Goal: Task Accomplishment & Management: Manage account settings

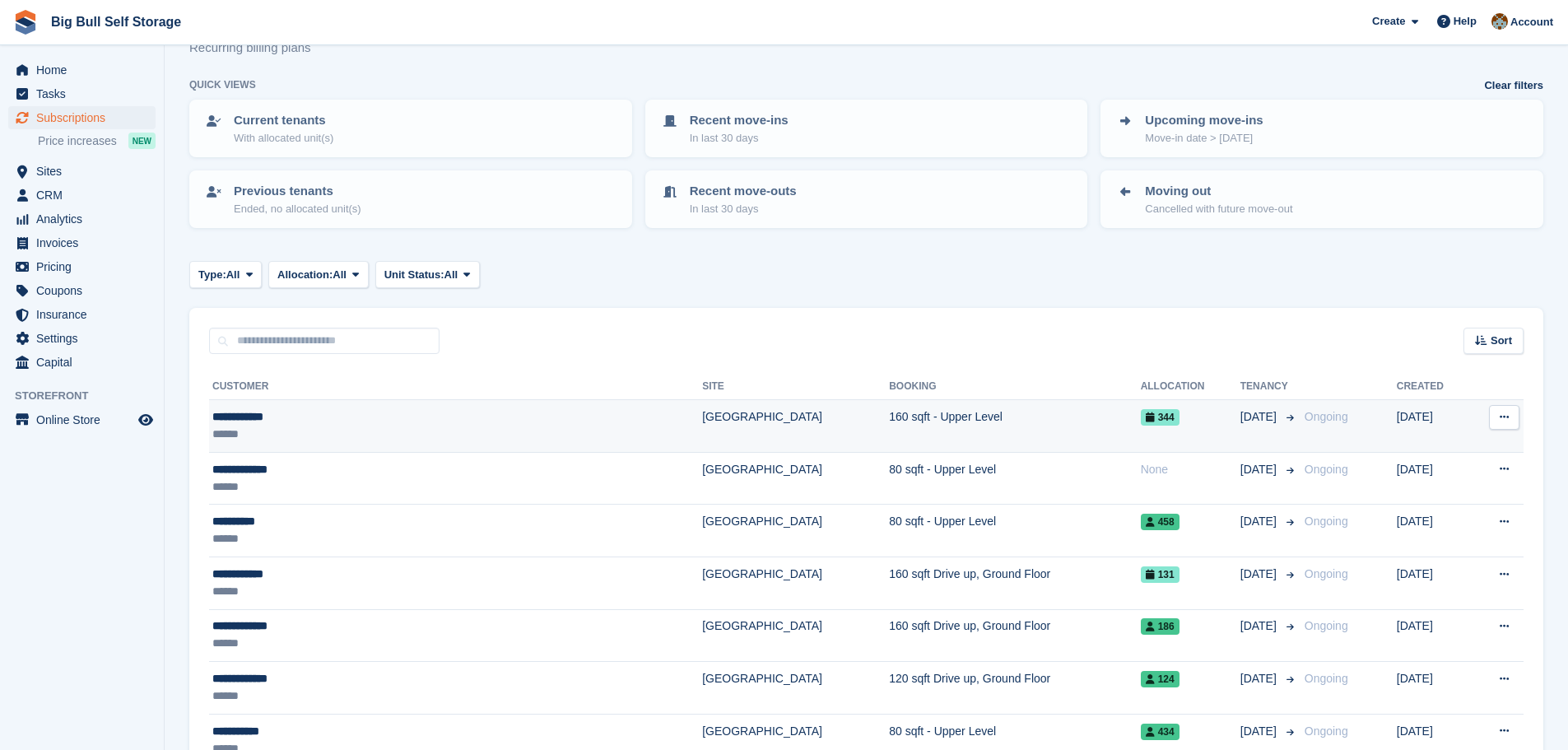
scroll to position [82, 0]
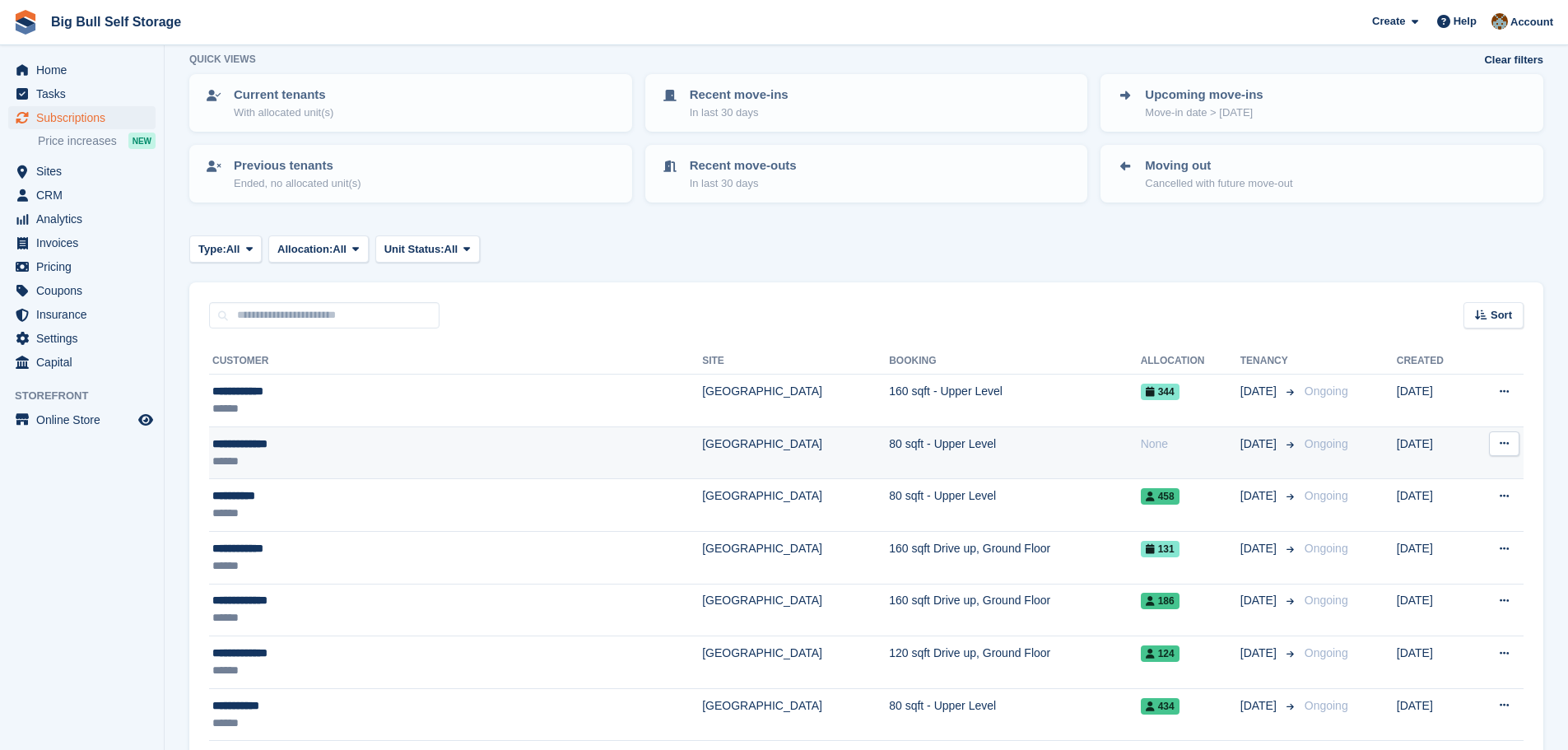
click at [287, 446] on div "**********" at bounding box center [369, 444] width 313 height 18
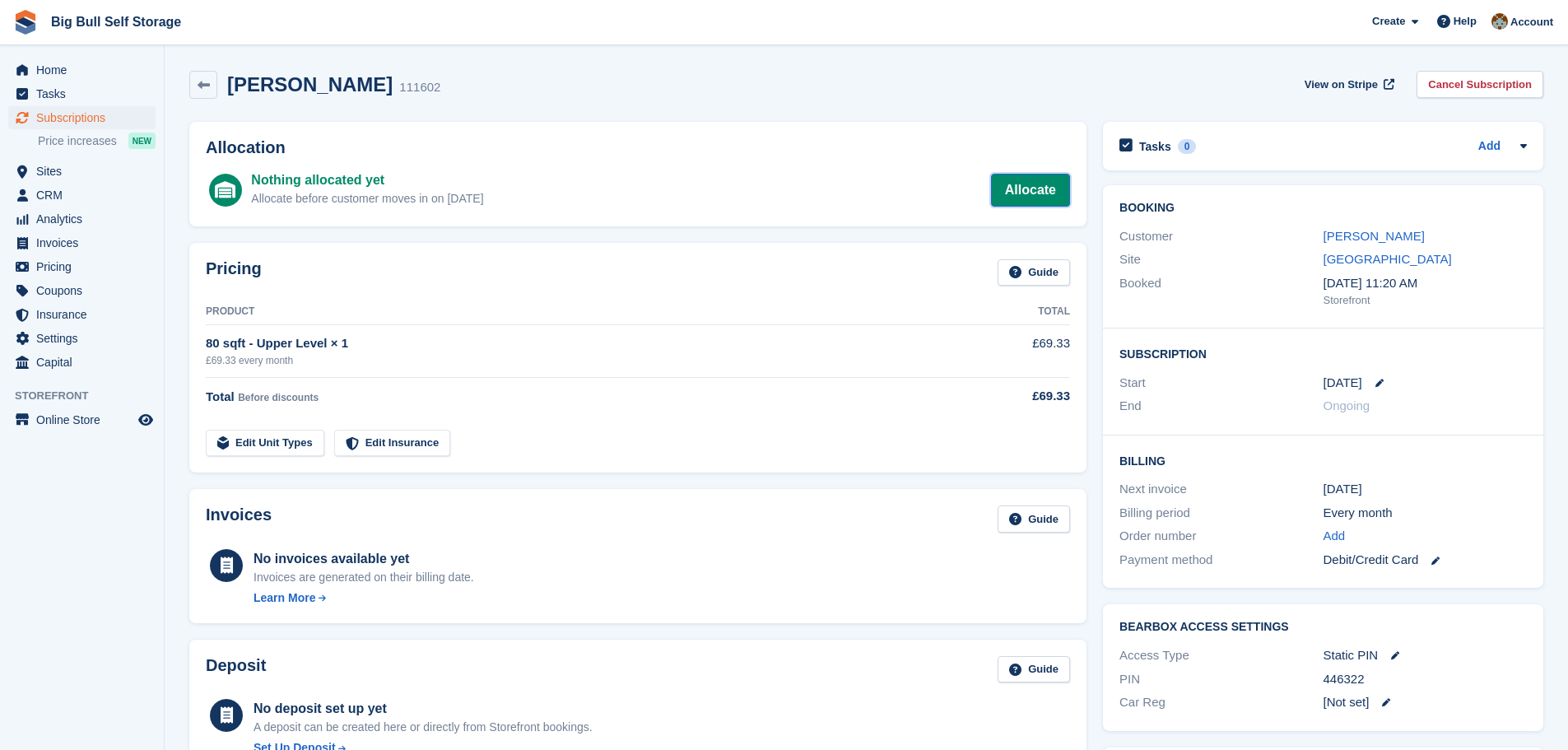
click at [1024, 182] on link "Allocate" at bounding box center [1031, 191] width 79 height 33
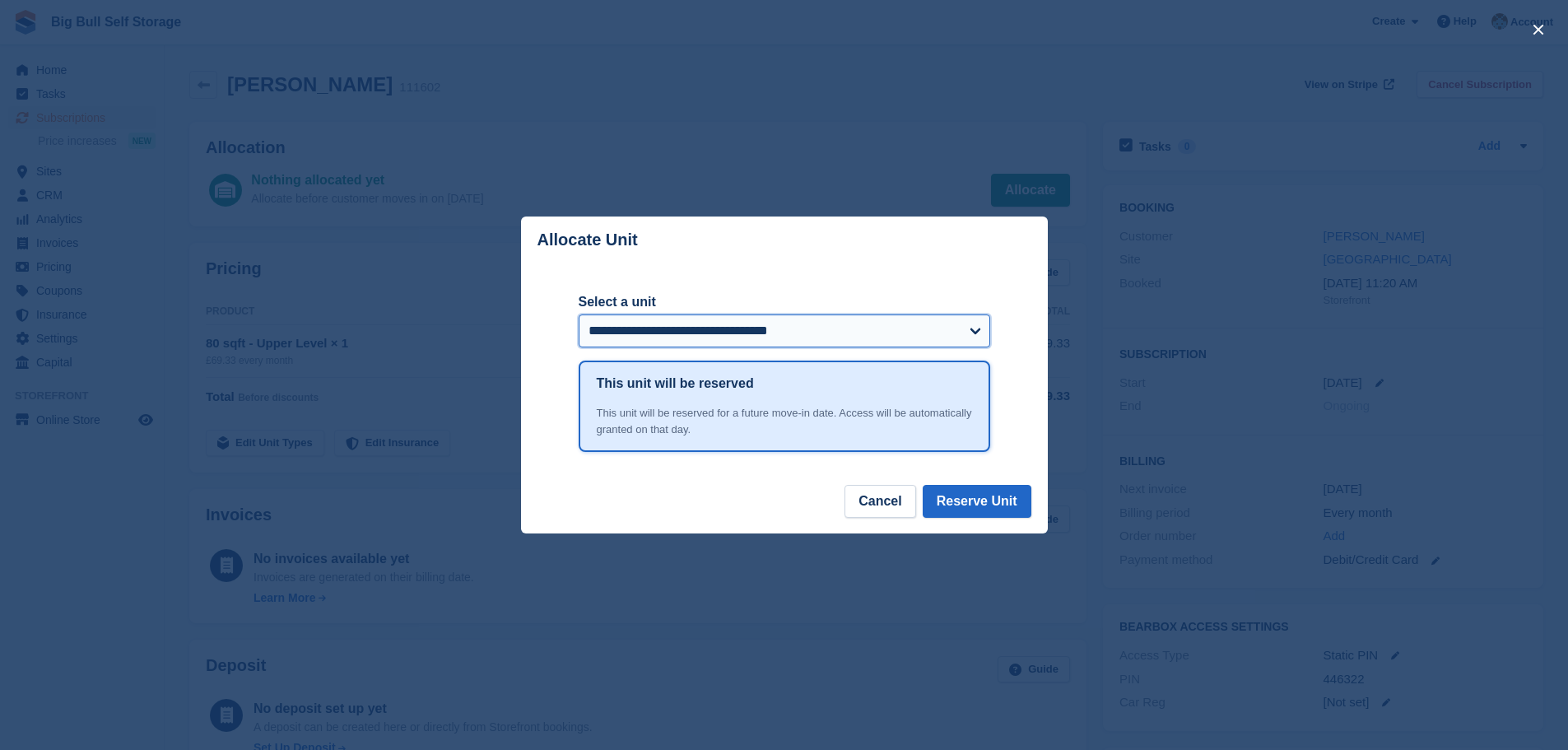
click at [969, 332] on select "**********" at bounding box center [784, 331] width 412 height 33
select select "******"
click at [579, 316] on select "**********" at bounding box center [784, 331] width 412 height 33
click at [999, 503] on button "Reserve Unit" at bounding box center [977, 501] width 109 height 33
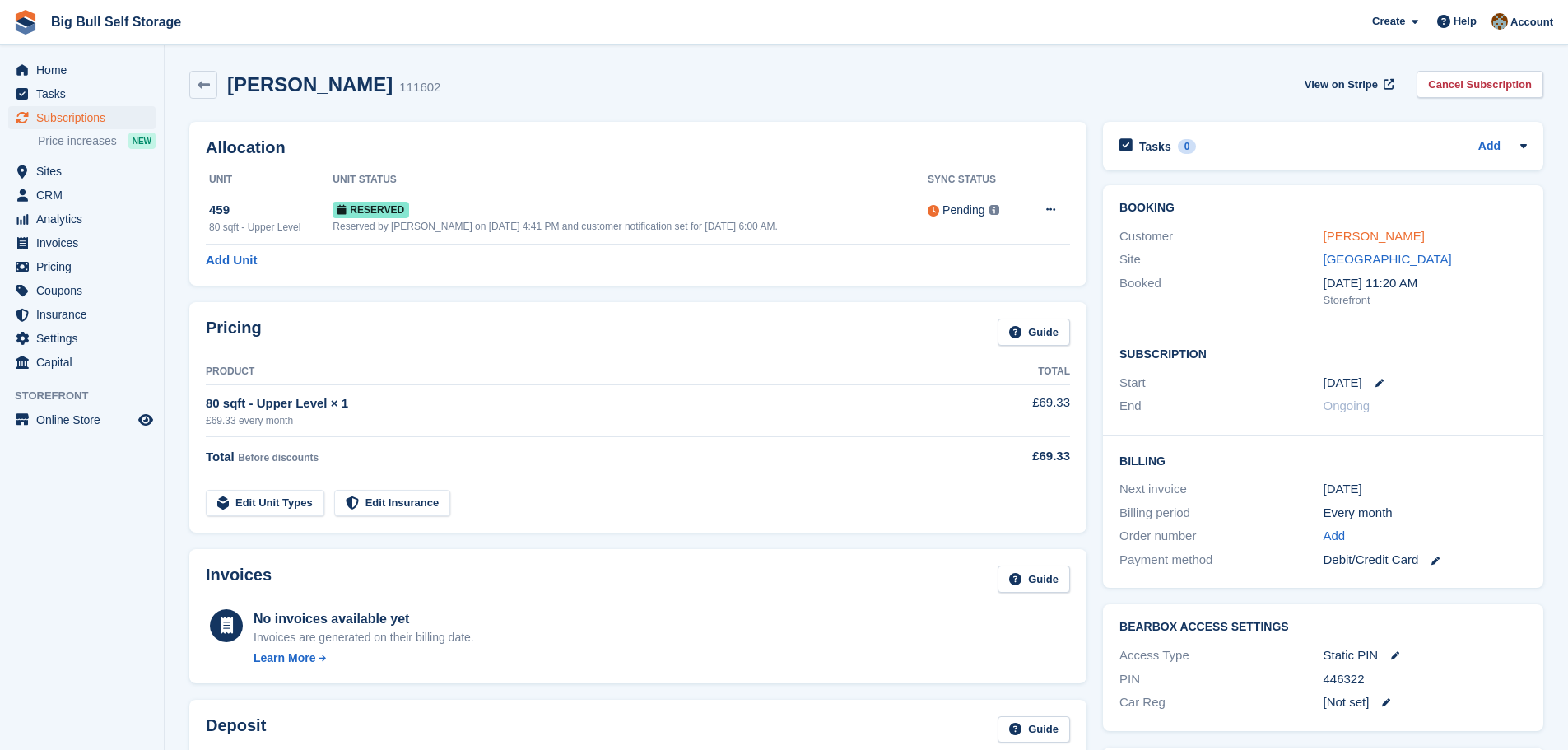
click at [1363, 233] on link "[PERSON_NAME]" at bounding box center [1375, 235] width 101 height 14
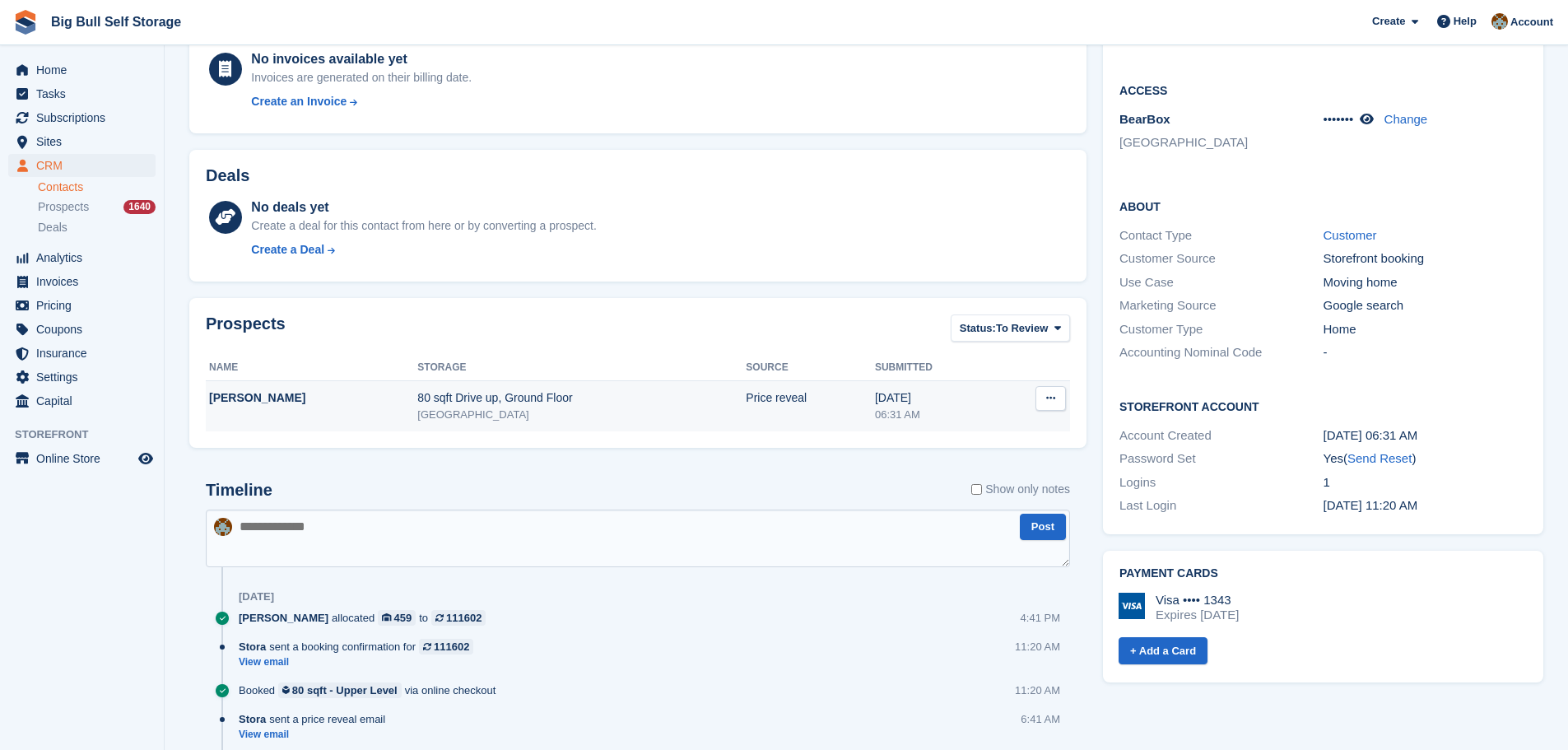
scroll to position [329, 0]
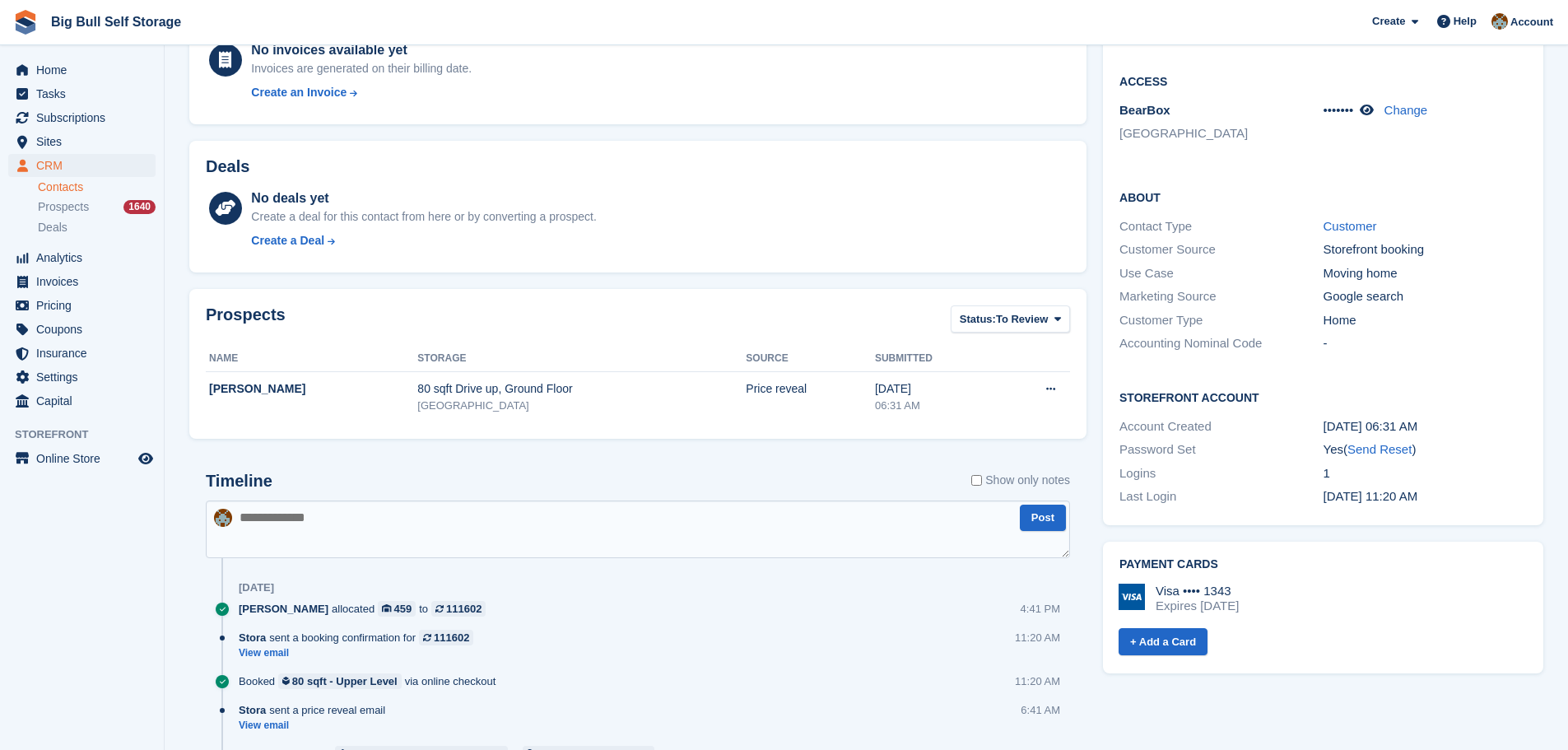
click at [355, 530] on textarea at bounding box center [638, 529] width 864 height 58
paste textarea "**********"
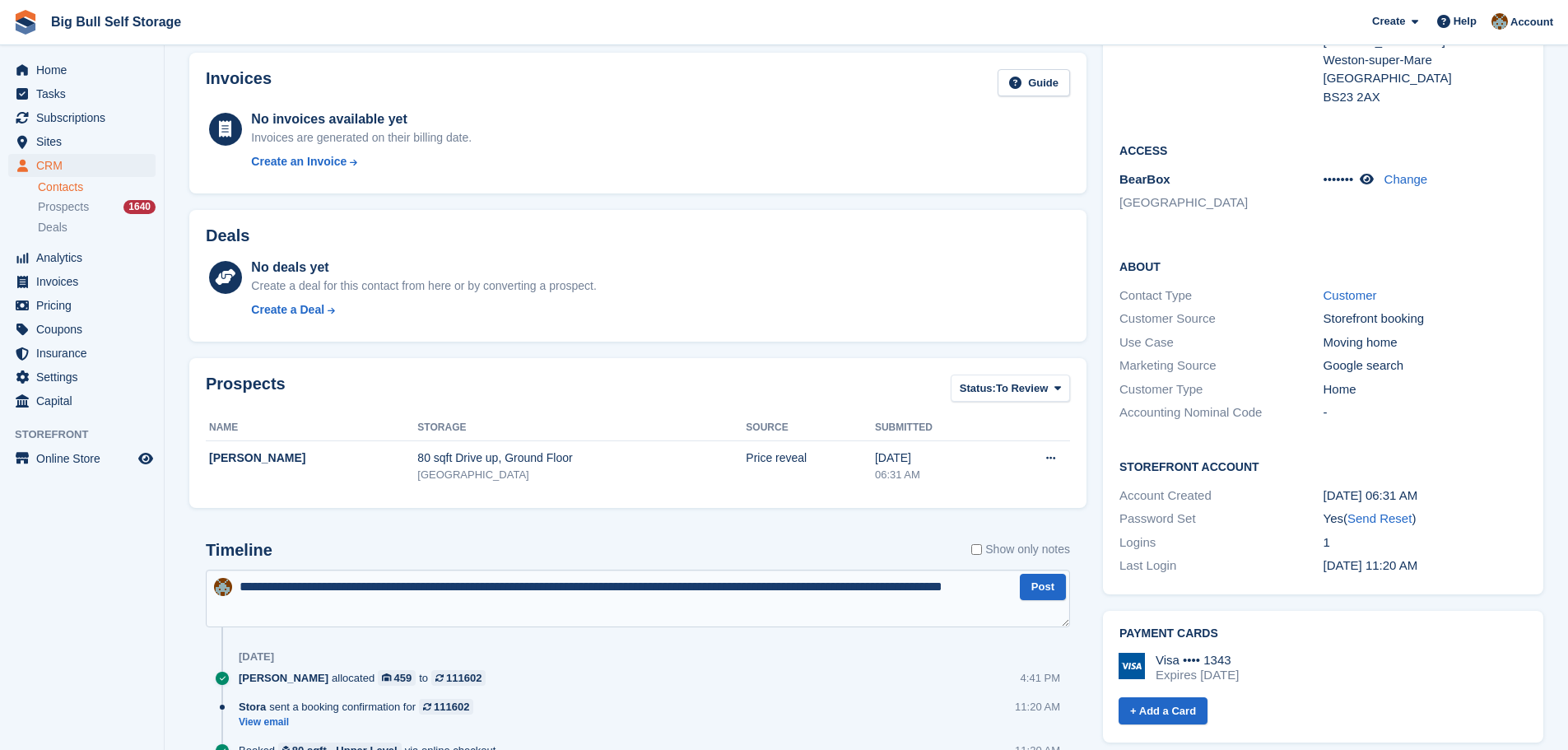
scroll to position [359, 0]
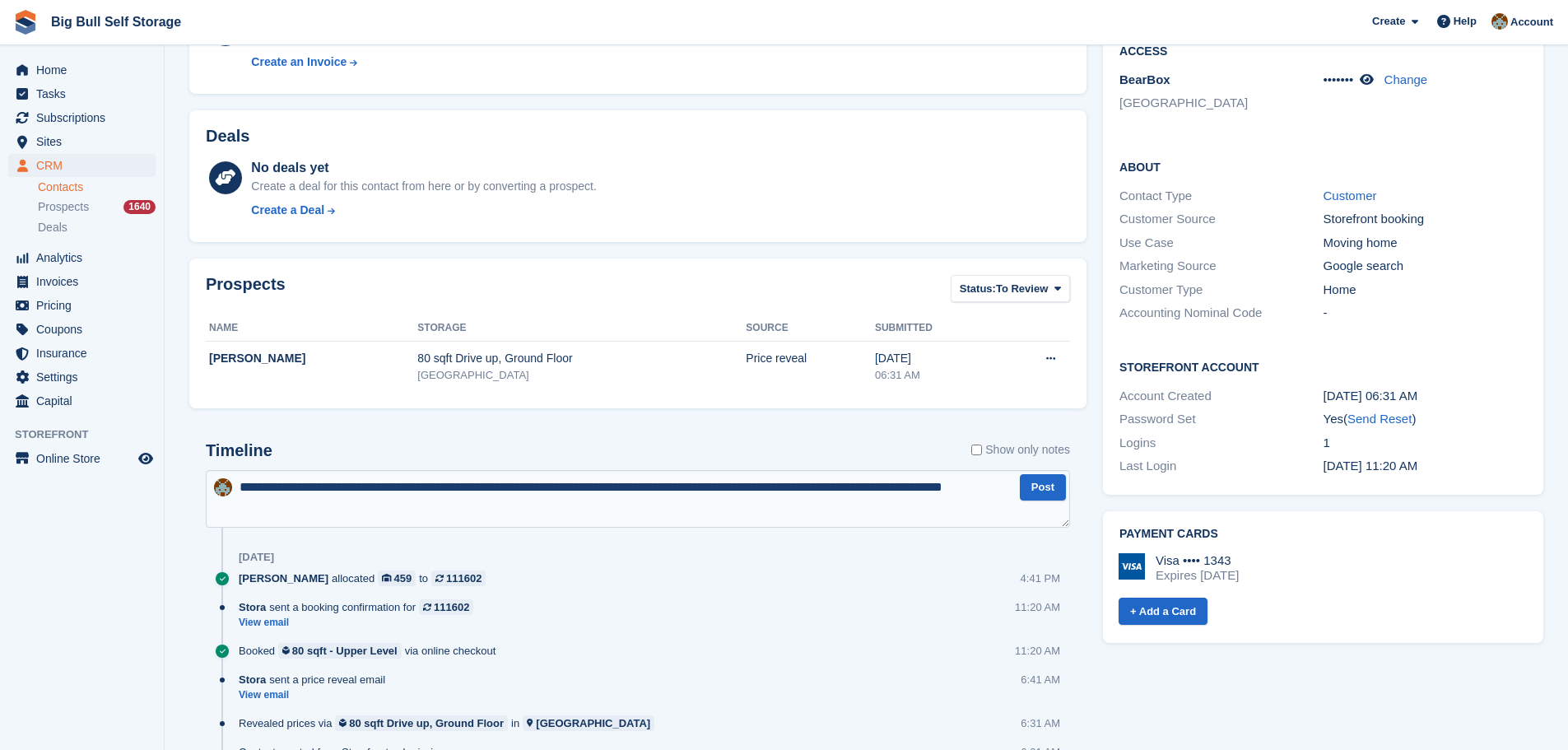
click at [295, 510] on textarea "**********" at bounding box center [638, 498] width 864 height 58
type textarea "**********"
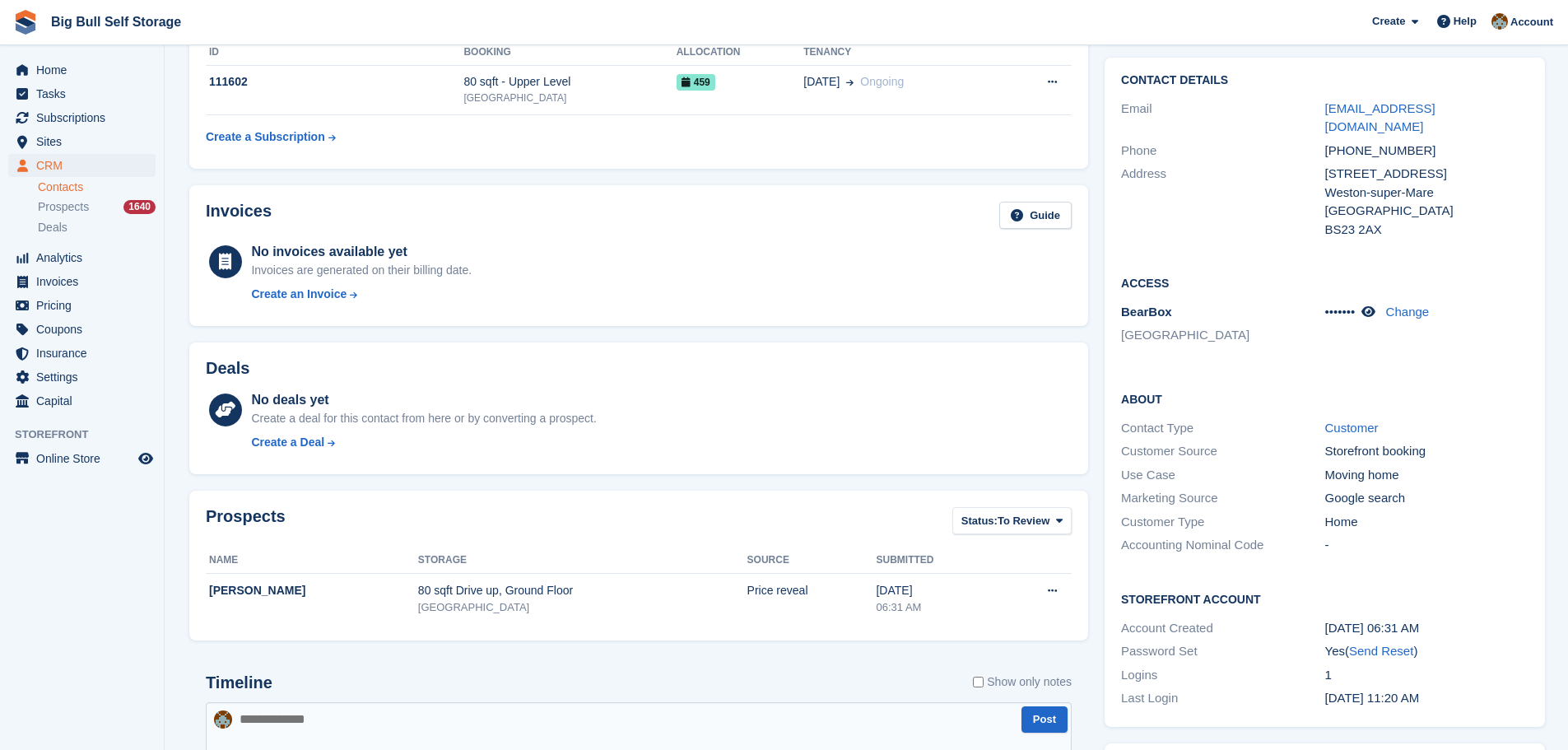
scroll to position [0, 0]
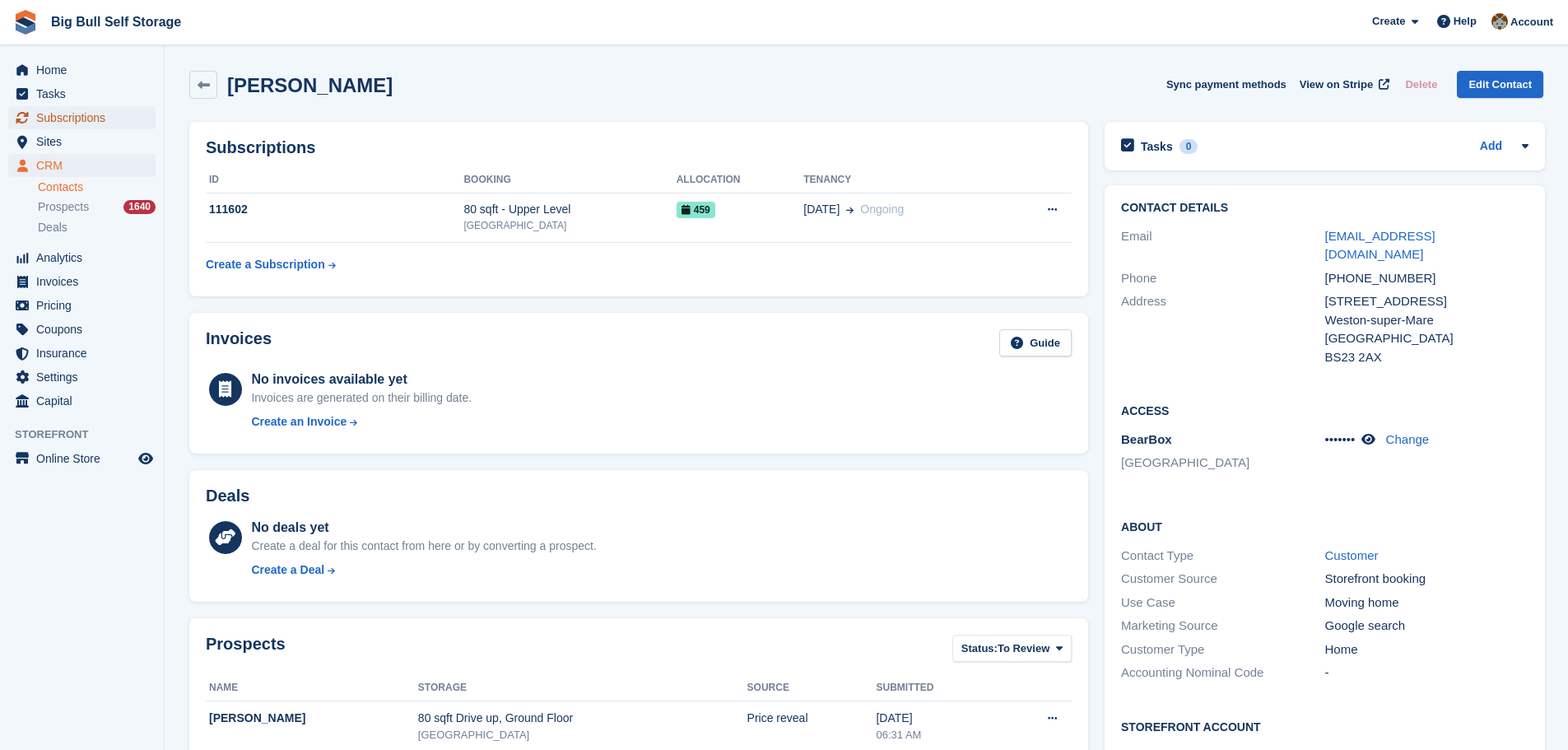
click at [72, 112] on span "Subscriptions" at bounding box center [85, 117] width 99 height 23
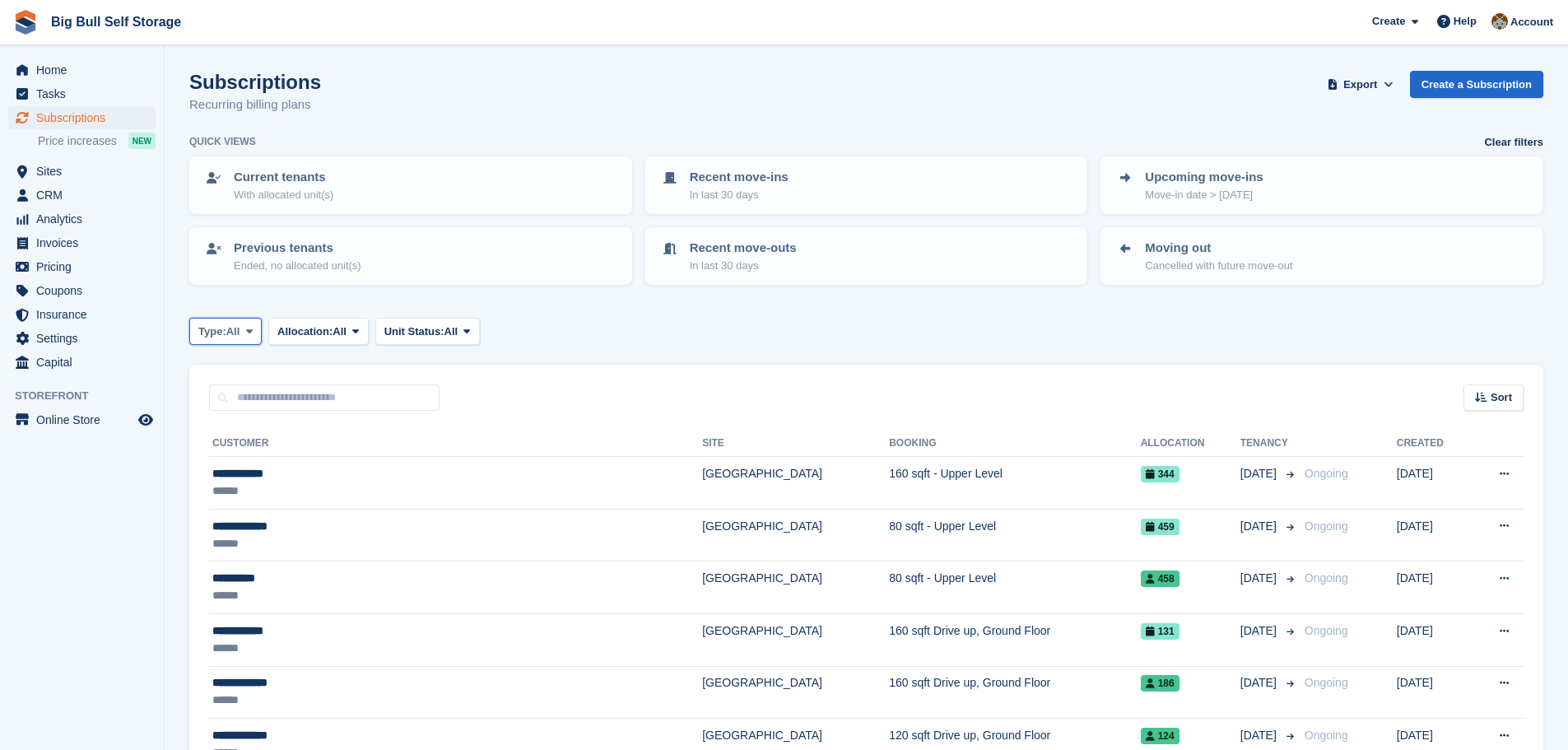
click at [252, 334] on icon at bounding box center [249, 332] width 6 height 11
click at [223, 486] on link "Ending" at bounding box center [268, 489] width 143 height 29
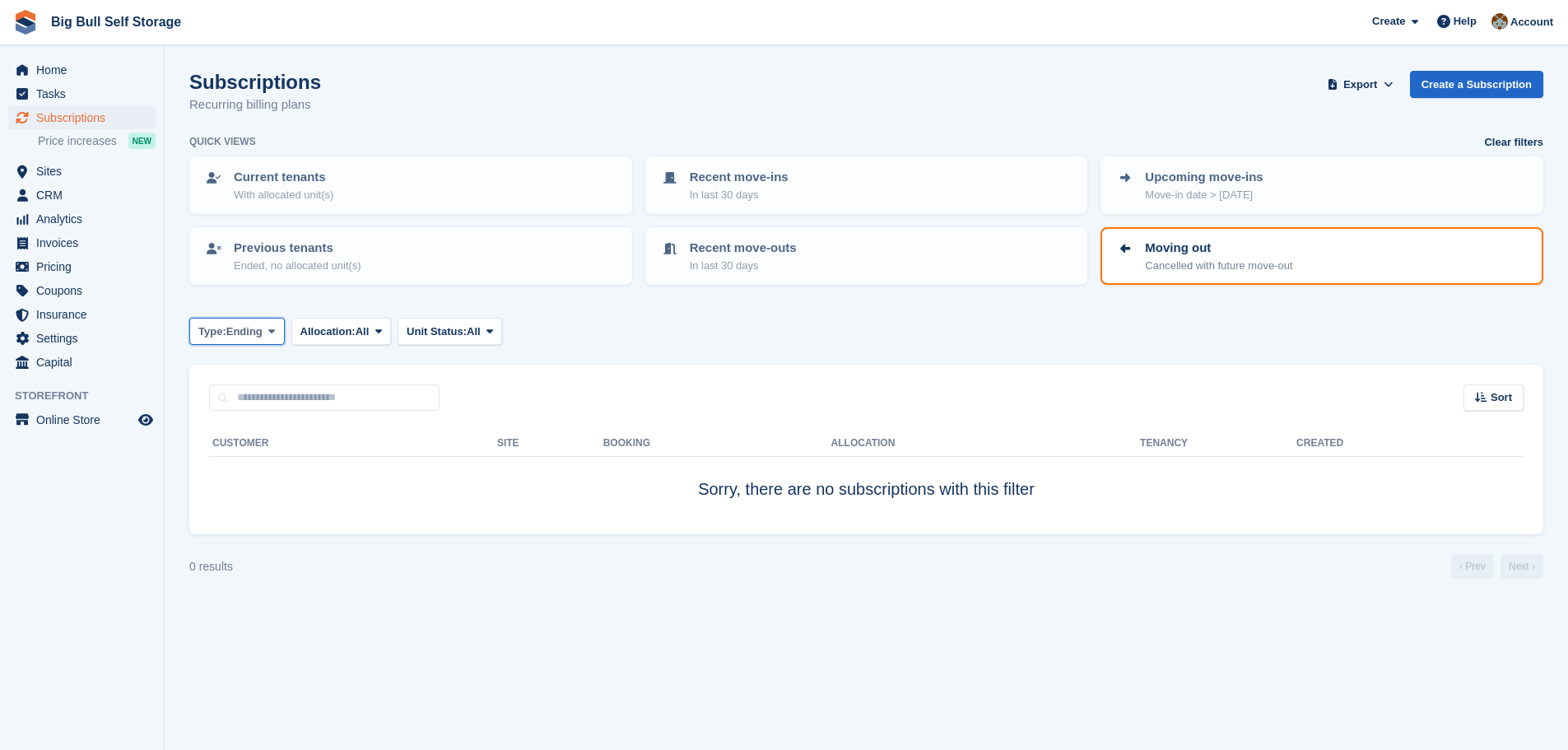
click at [274, 336] on span at bounding box center [272, 331] width 13 height 13
click at [245, 430] on link "Previous" at bounding box center [268, 429] width 143 height 29
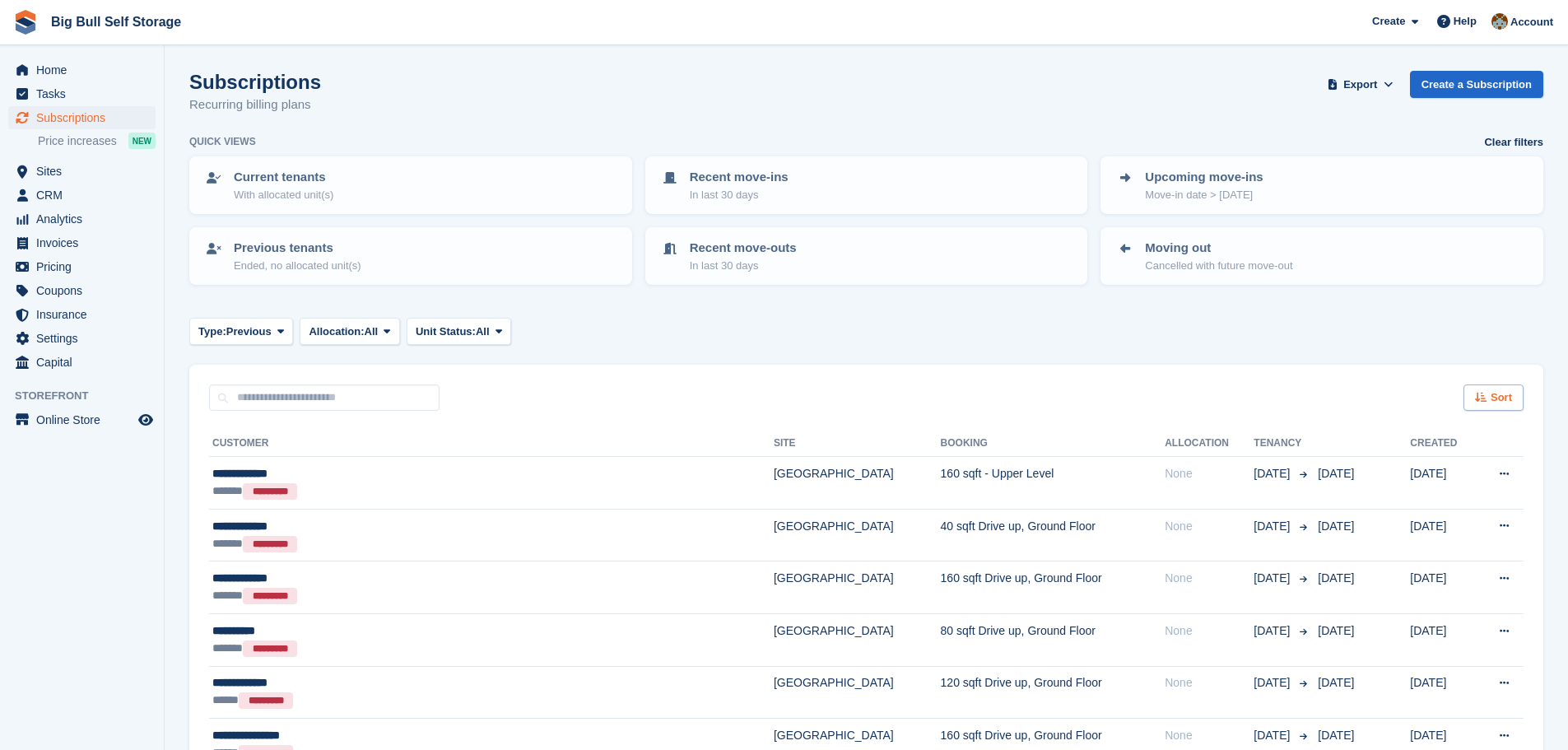
click at [1495, 405] on span "Sort" at bounding box center [1501, 398] width 21 height 17
click at [1447, 521] on span "Move out date" at bounding box center [1429, 521] width 74 height 13
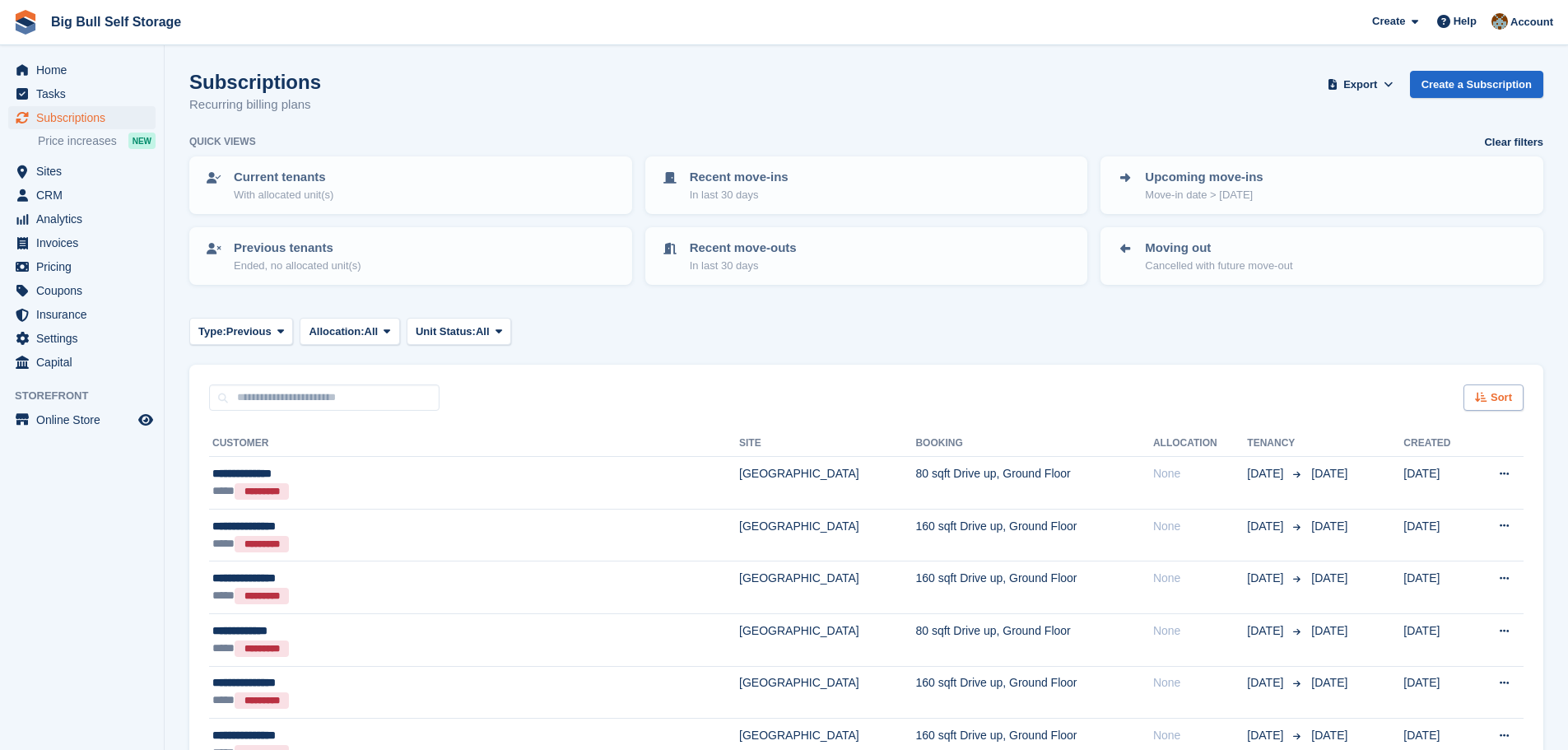
click at [1499, 398] on span "Sort" at bounding box center [1501, 398] width 21 height 17
click at [1471, 588] on span "Move out (newest first)" at bounding box center [1447, 590] width 125 height 13
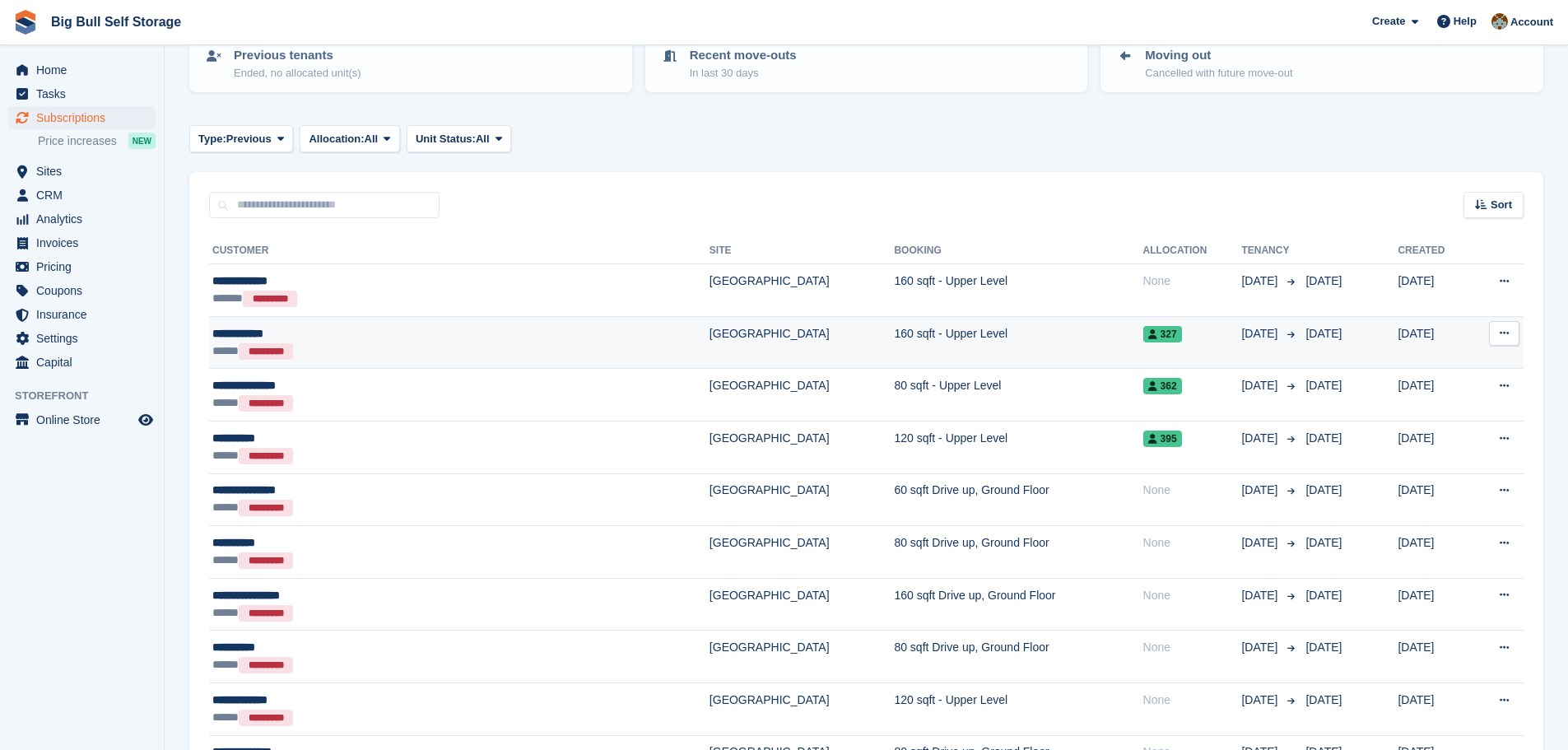
scroll to position [165, 0]
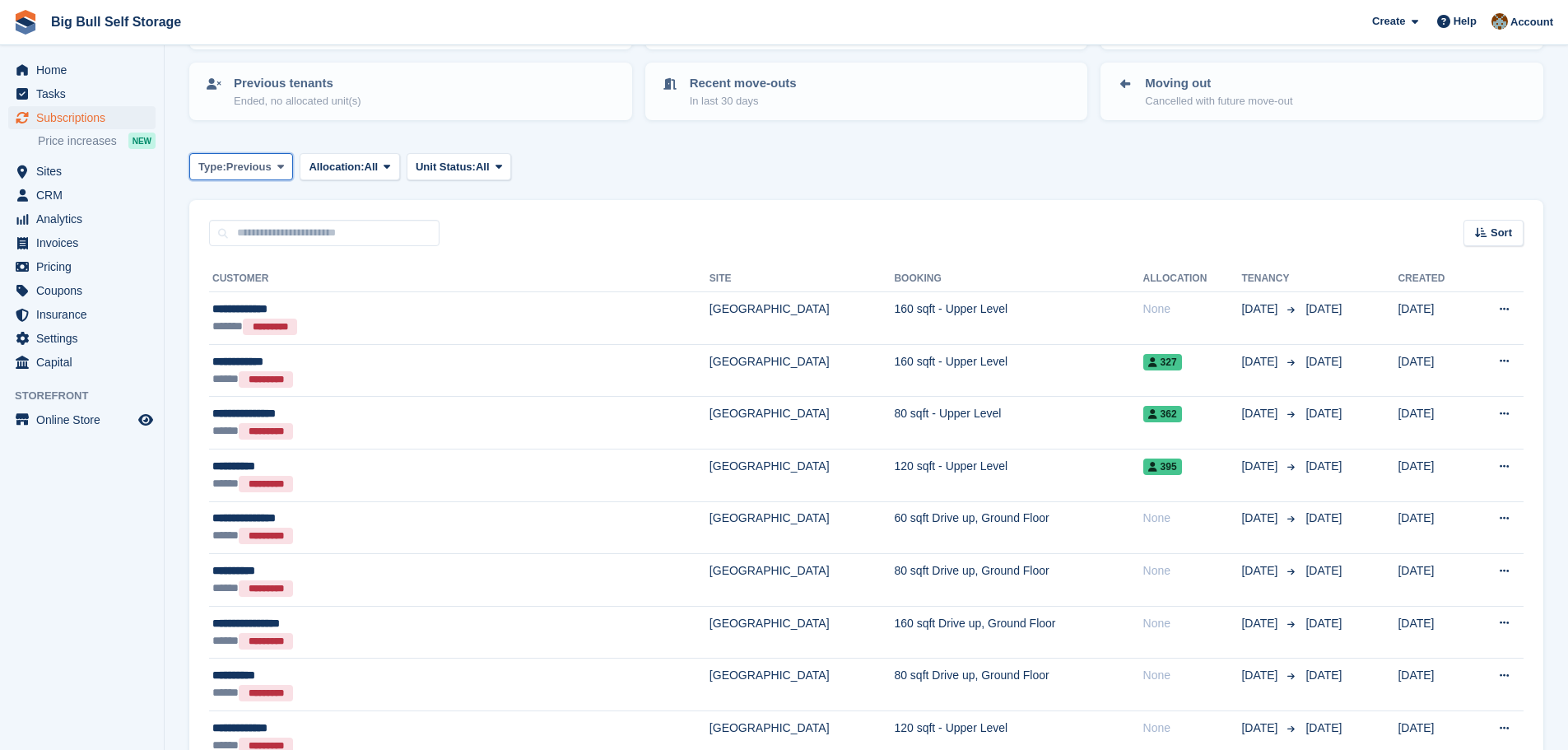
click at [263, 168] on span "Previous" at bounding box center [249, 167] width 45 height 17
click at [234, 205] on link "All" at bounding box center [268, 205] width 143 height 29
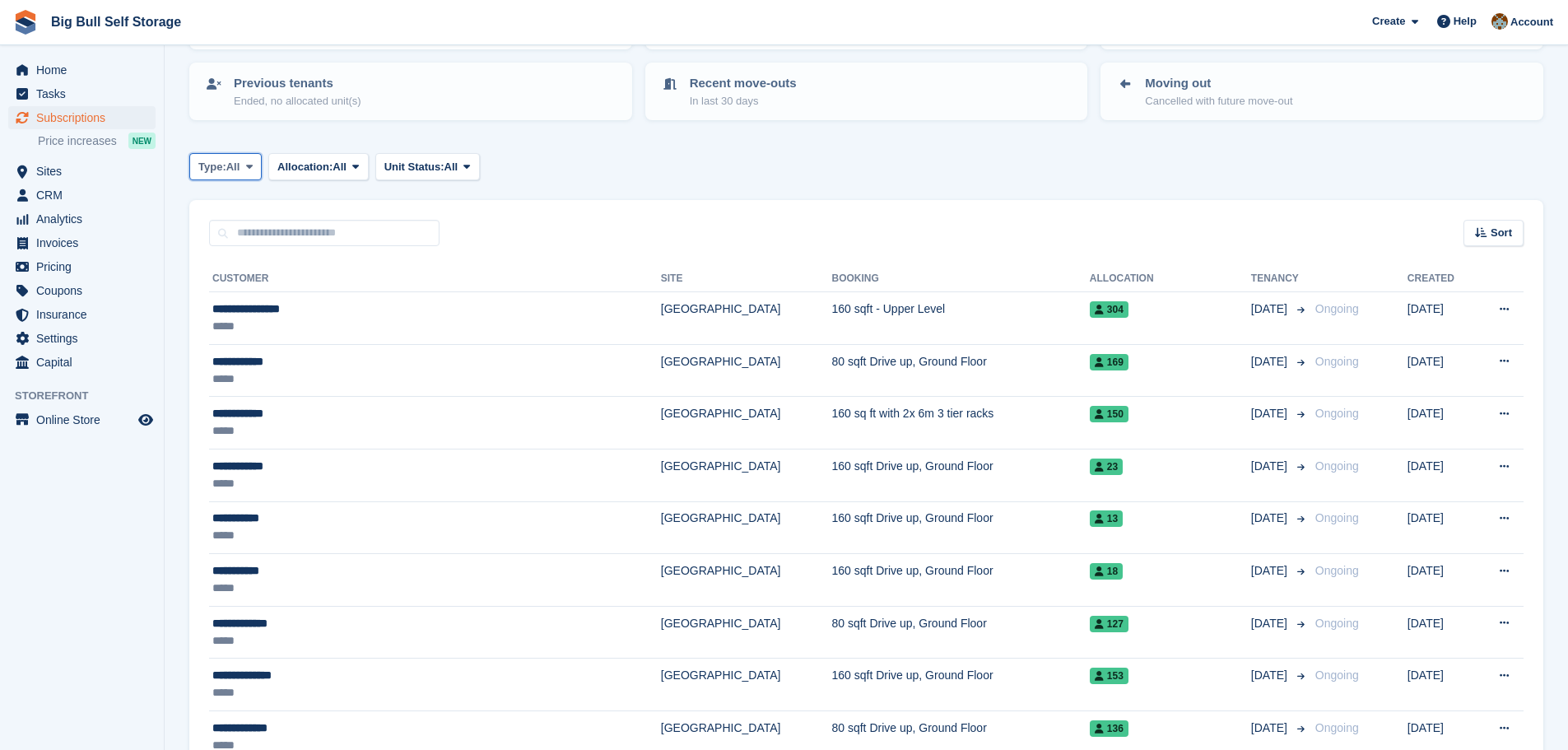
click at [243, 174] on button "Type: All" at bounding box center [226, 166] width 73 height 27
click at [232, 208] on link "All" at bounding box center [268, 205] width 143 height 29
click at [90, 120] on span "Subscriptions" at bounding box center [85, 117] width 99 height 23
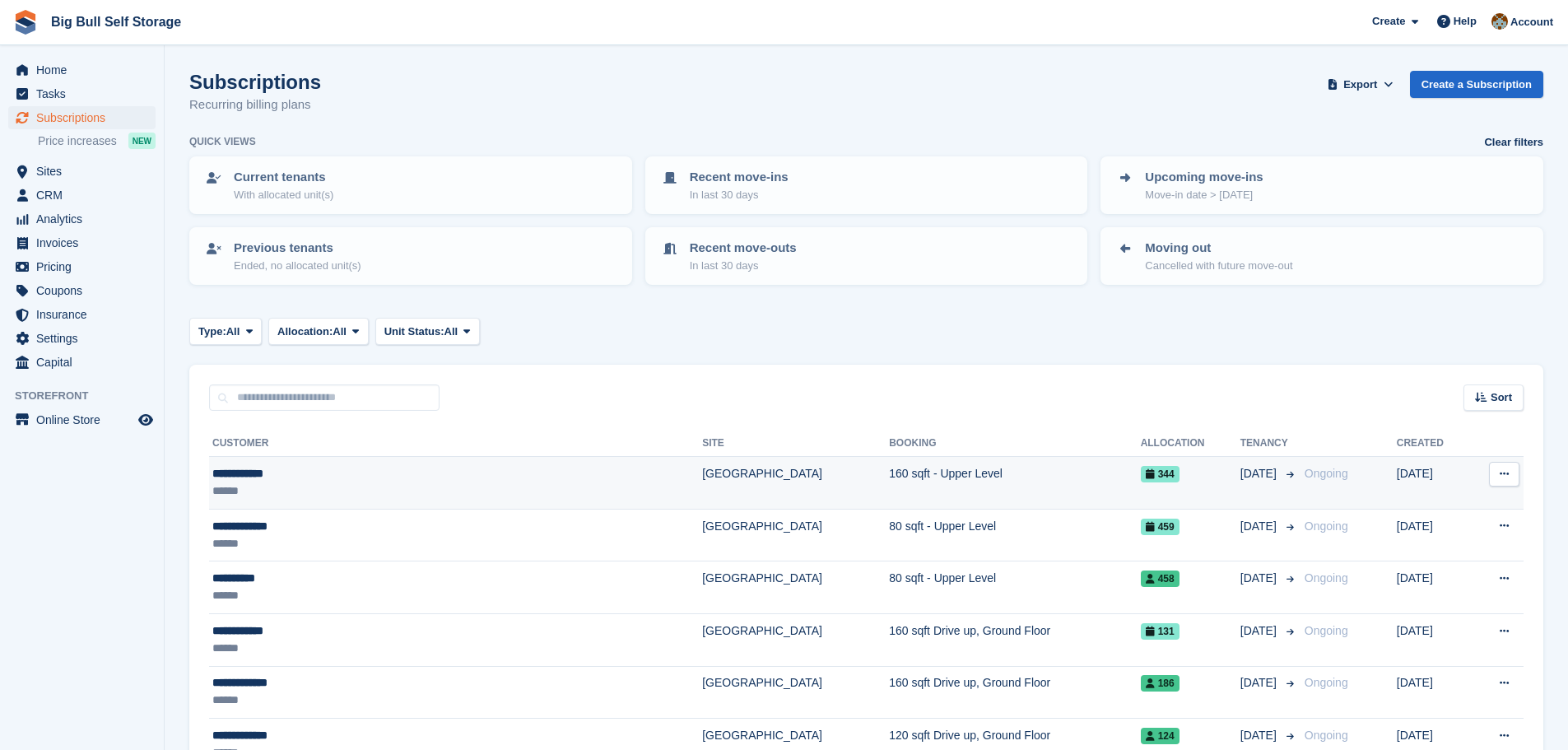
scroll to position [82, 0]
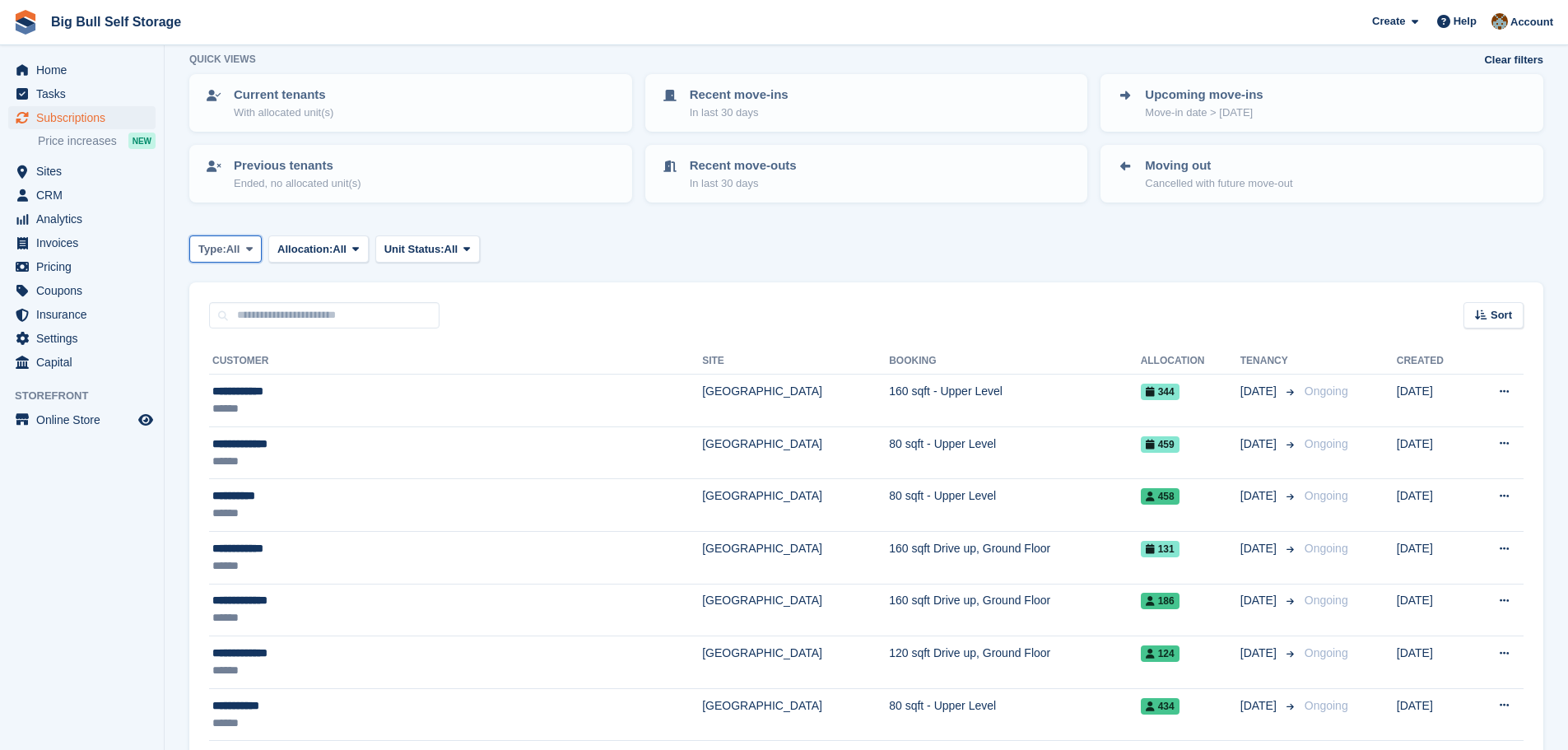
click at [248, 251] on icon at bounding box center [249, 249] width 6 height 11
click at [241, 401] on link "Ending" at bounding box center [268, 406] width 143 height 29
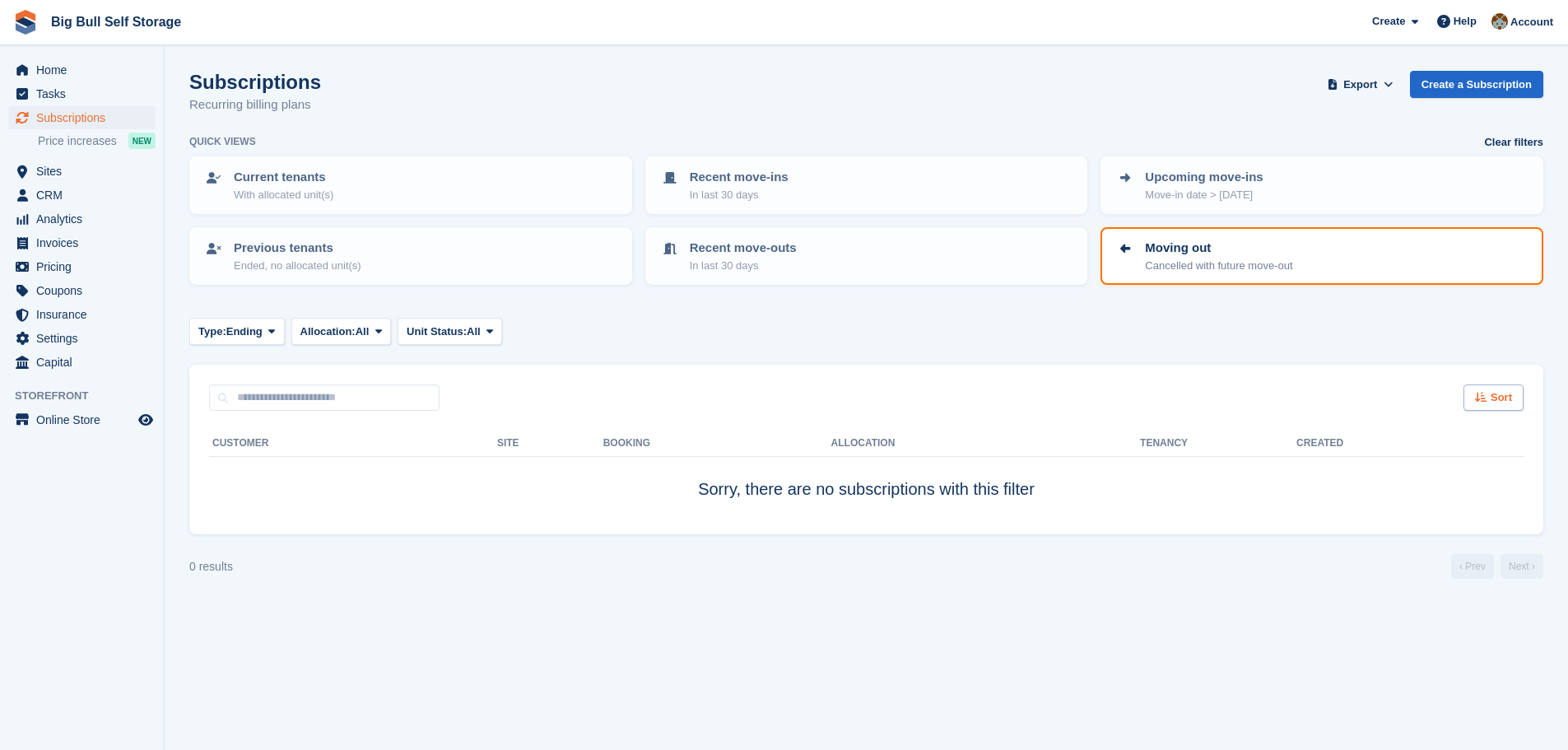
click at [1497, 395] on span "Sort" at bounding box center [1501, 398] width 21 height 17
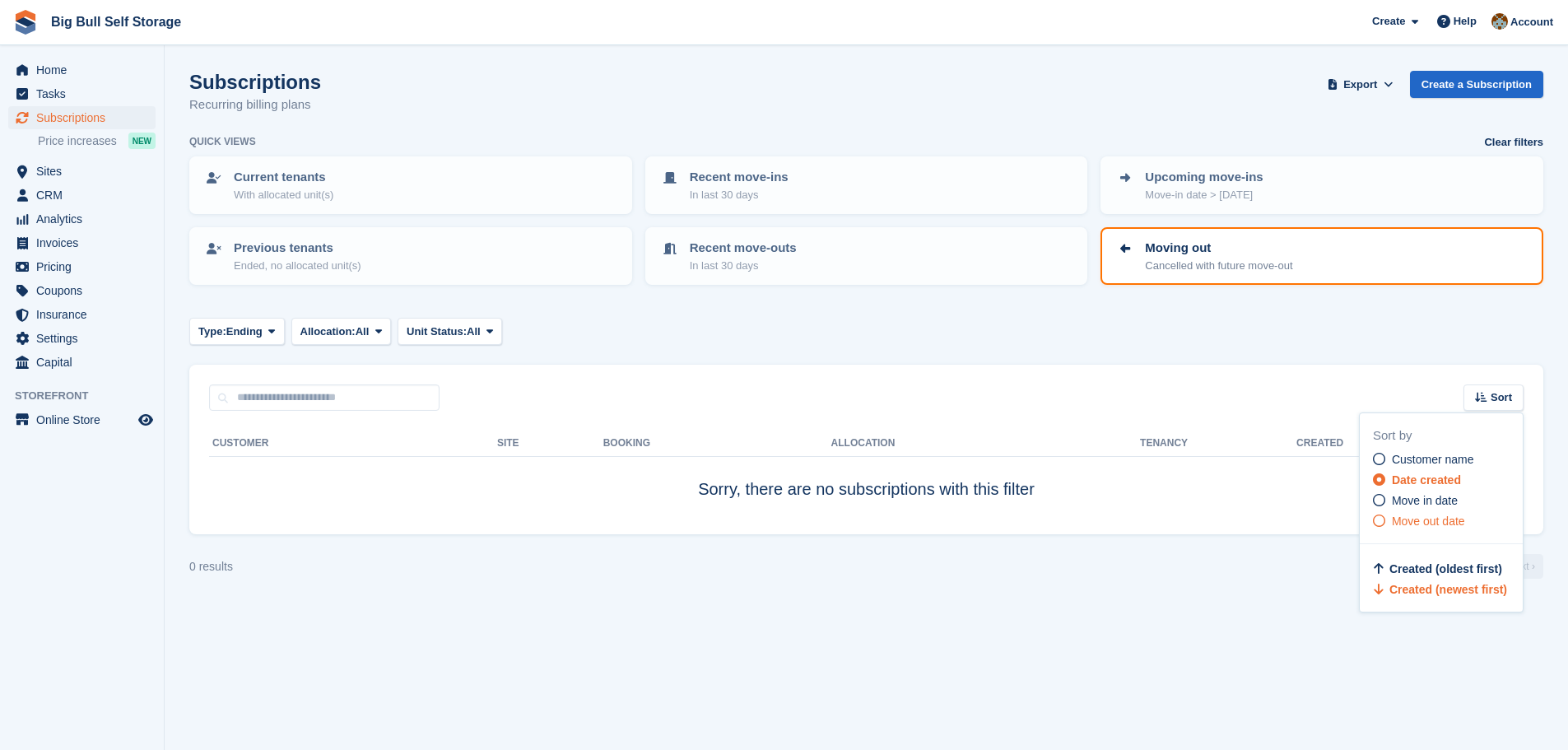
click at [1426, 521] on span "Move out date" at bounding box center [1429, 521] width 74 height 13
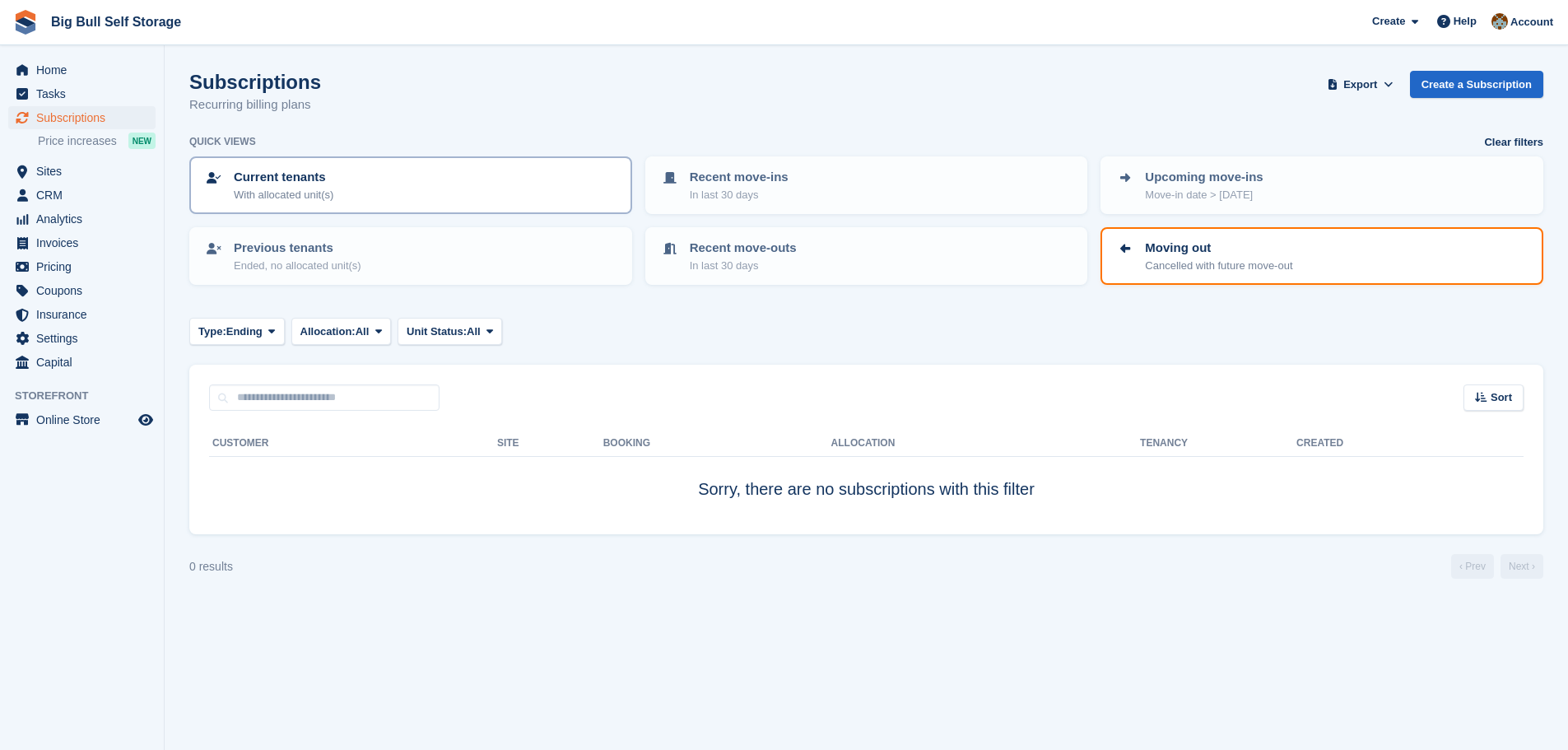
click at [286, 190] on p "With allocated unit(s)" at bounding box center [284, 195] width 99 height 17
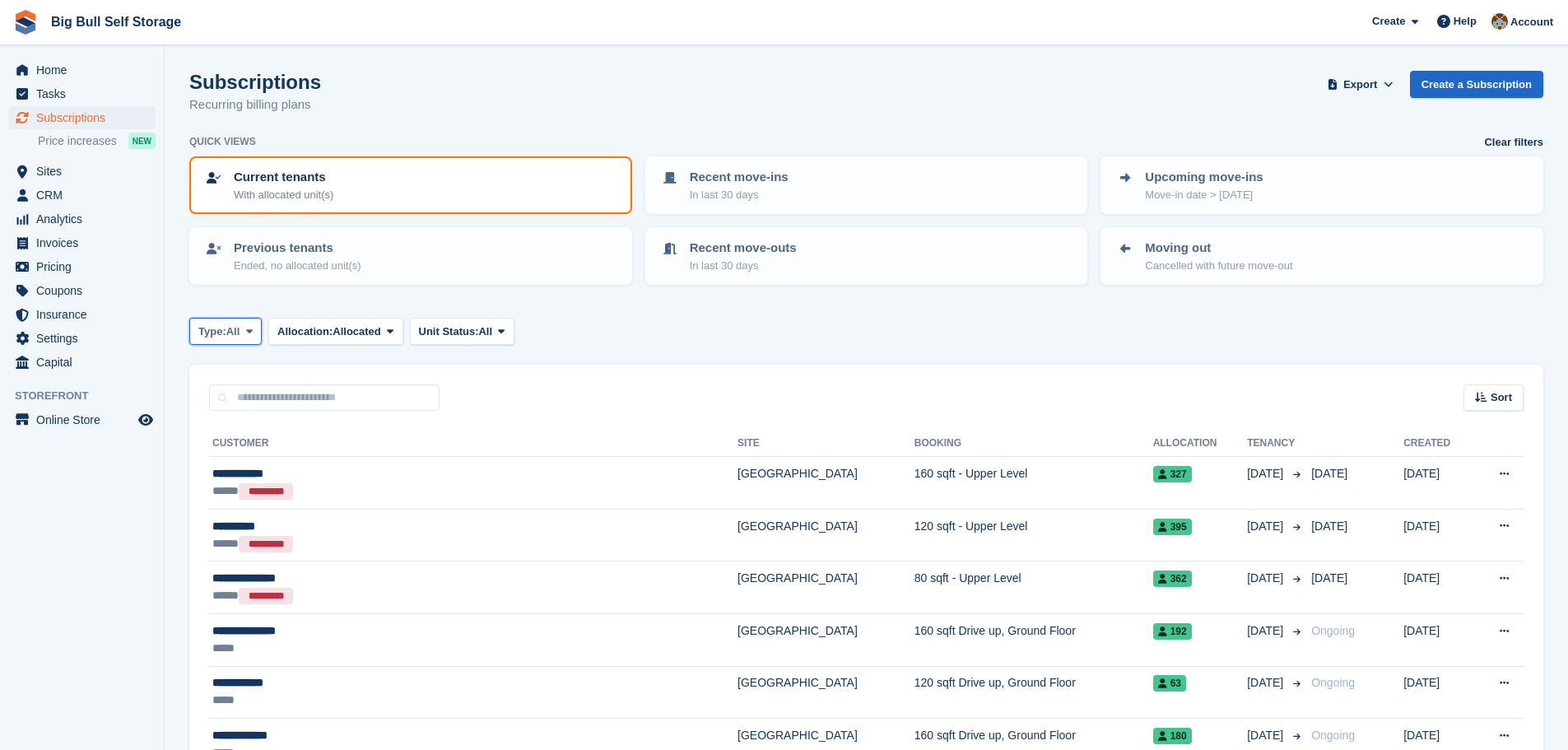
click at [243, 344] on button "Type: All" at bounding box center [226, 331] width 73 height 27
click at [240, 429] on link "Previous" at bounding box center [268, 429] width 143 height 29
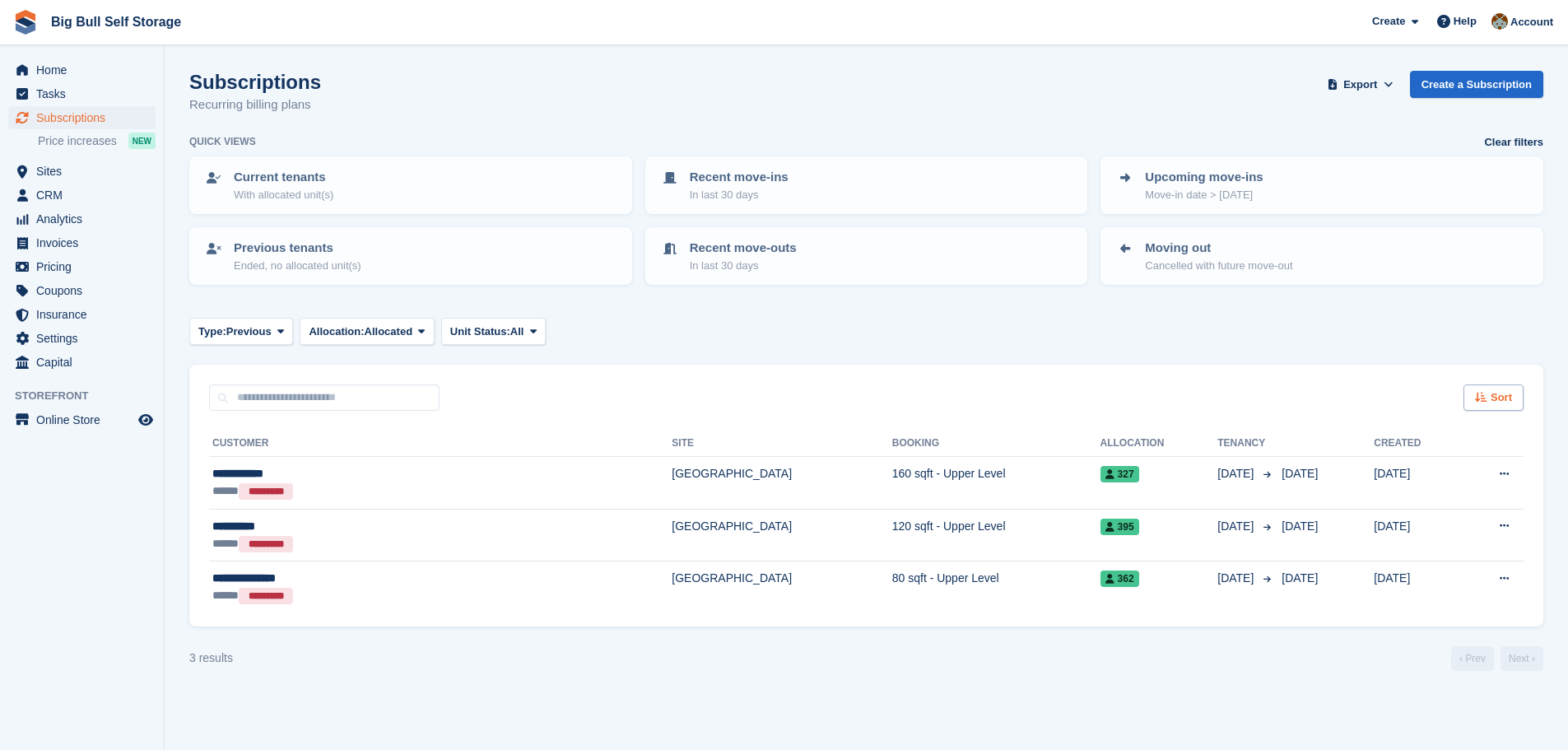
click at [1484, 397] on icon at bounding box center [1480, 397] width 12 height 11
click at [1456, 591] on span "Move out (newest first)" at bounding box center [1447, 590] width 125 height 13
click at [425, 329] on span at bounding box center [421, 331] width 13 height 13
click at [379, 372] on link "All" at bounding box center [378, 370] width 143 height 29
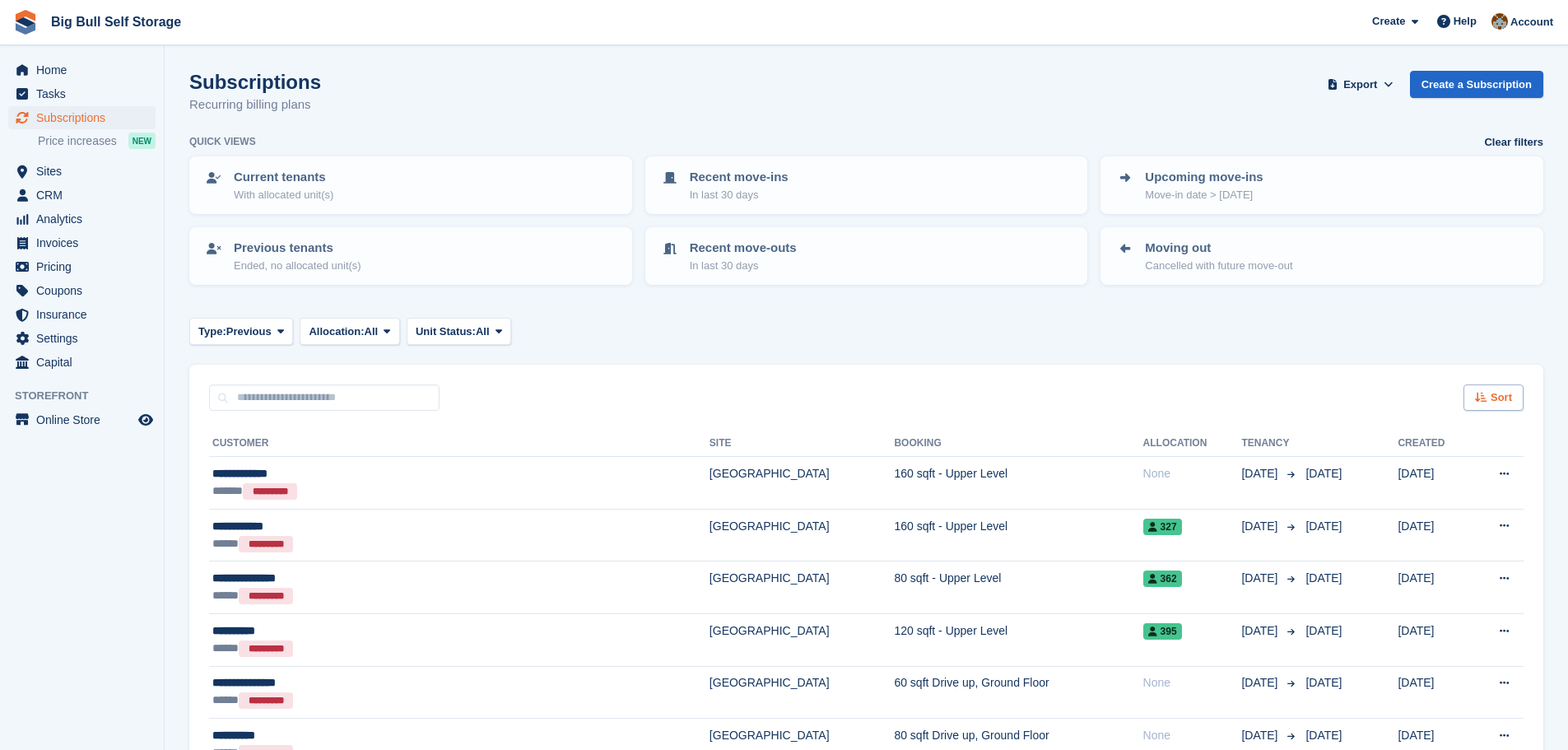
click at [1505, 398] on span "Sort" at bounding box center [1501, 398] width 21 height 17
click at [1428, 520] on span "Move out date" at bounding box center [1426, 521] width 77 height 13
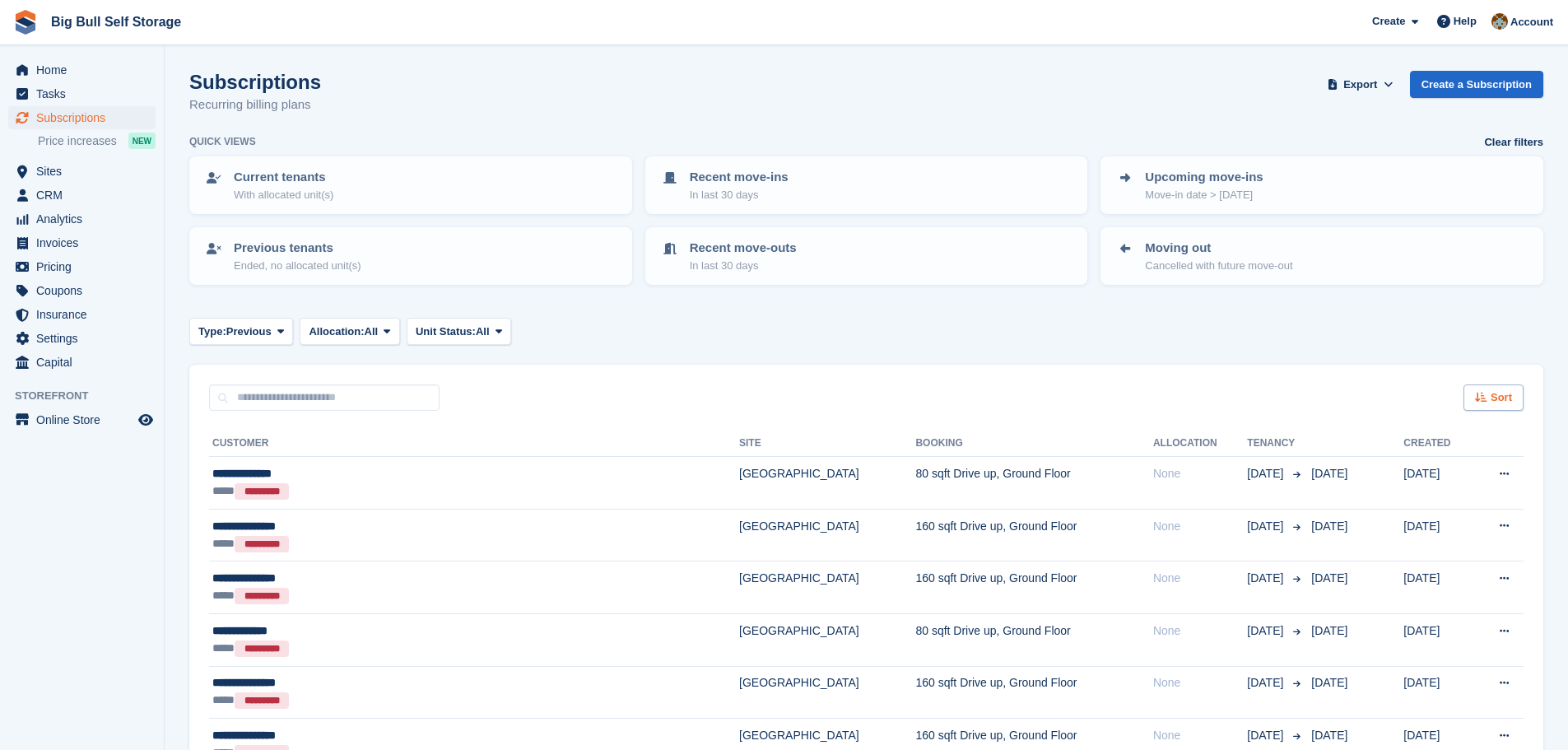
click at [1504, 402] on span "Sort" at bounding box center [1501, 398] width 21 height 17
click at [1443, 592] on span "Move out (newest first)" at bounding box center [1447, 590] width 125 height 13
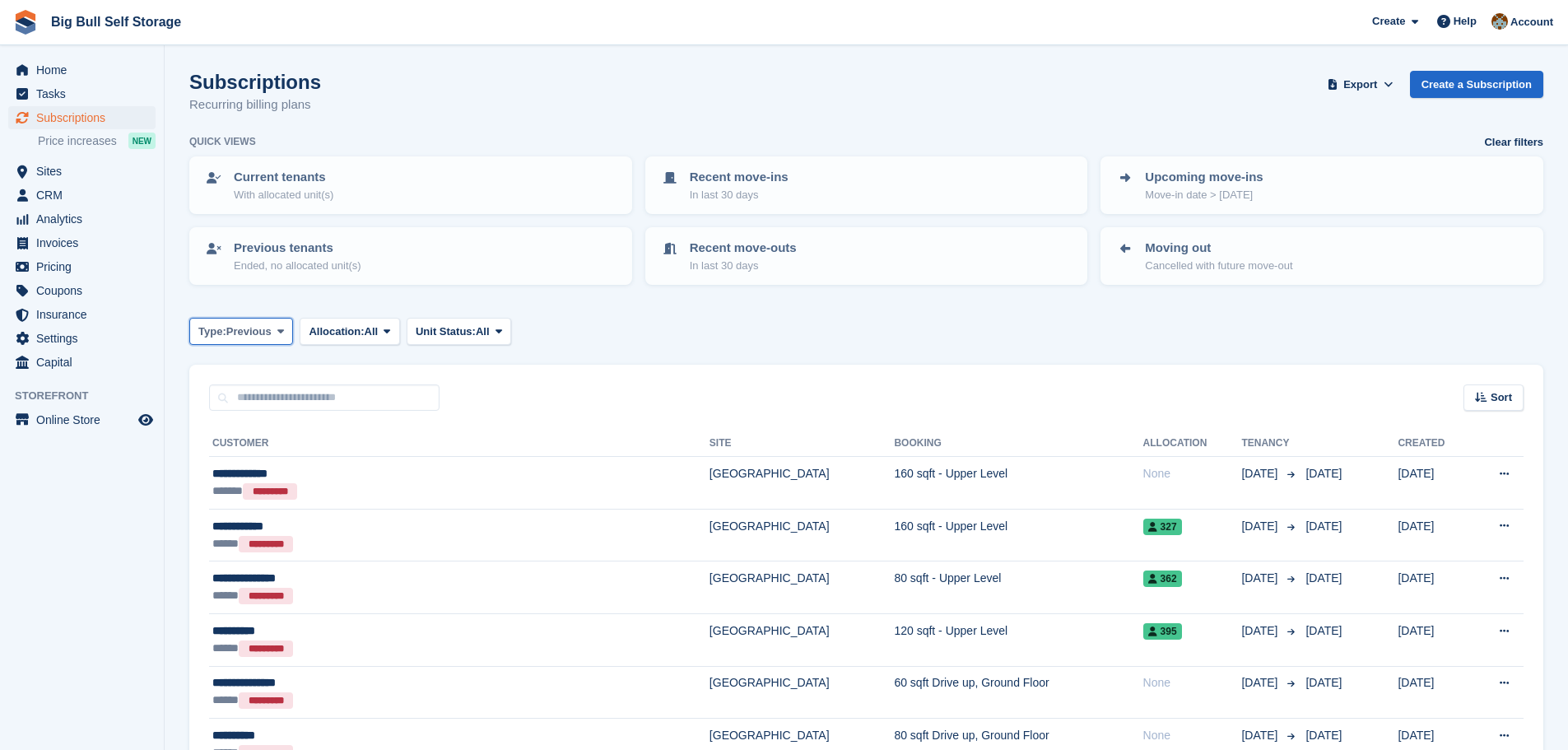
click at [280, 331] on icon at bounding box center [280, 332] width 6 height 11
click at [252, 485] on link "Ending" at bounding box center [268, 489] width 143 height 29
